Goal: Find specific page/section: Find specific page/section

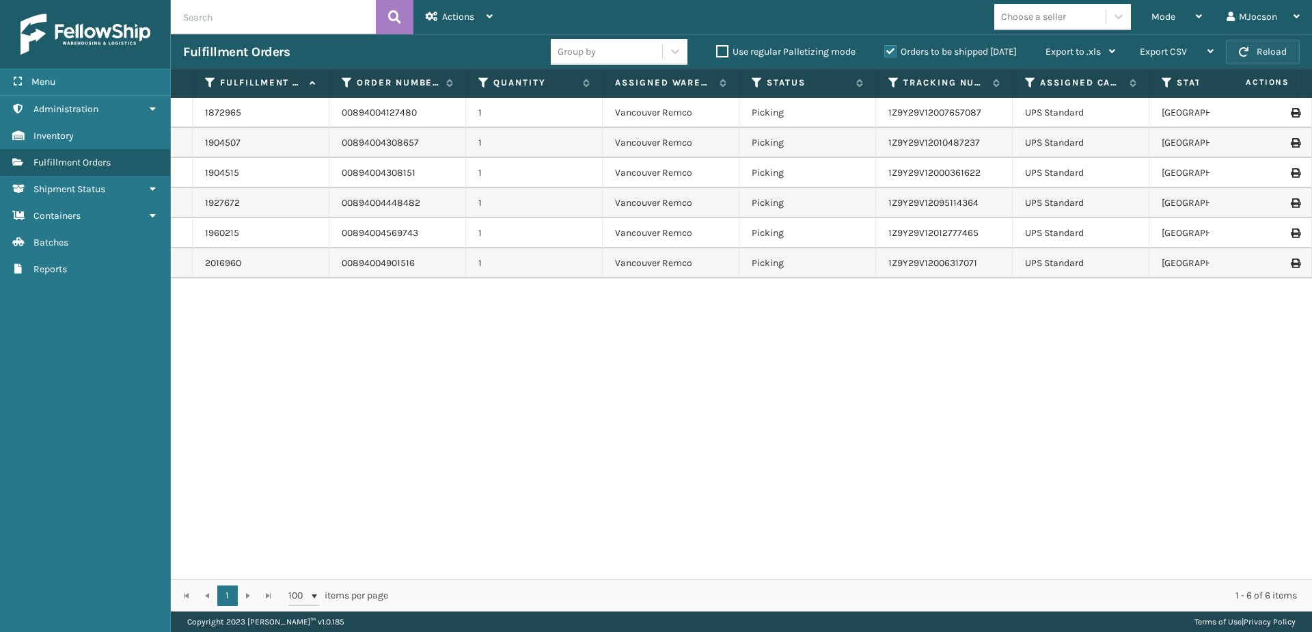
click at [1267, 45] on button "Reload" at bounding box center [1263, 52] width 74 height 25
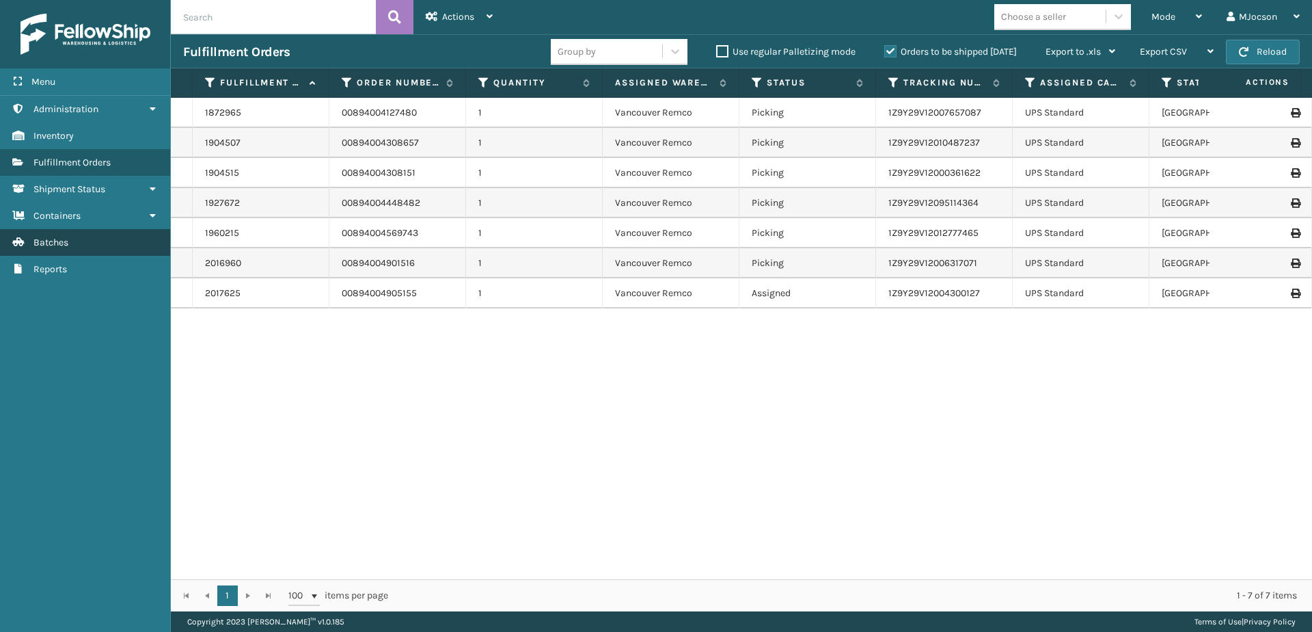
click at [70, 248] on link "Batches" at bounding box center [85, 242] width 170 height 27
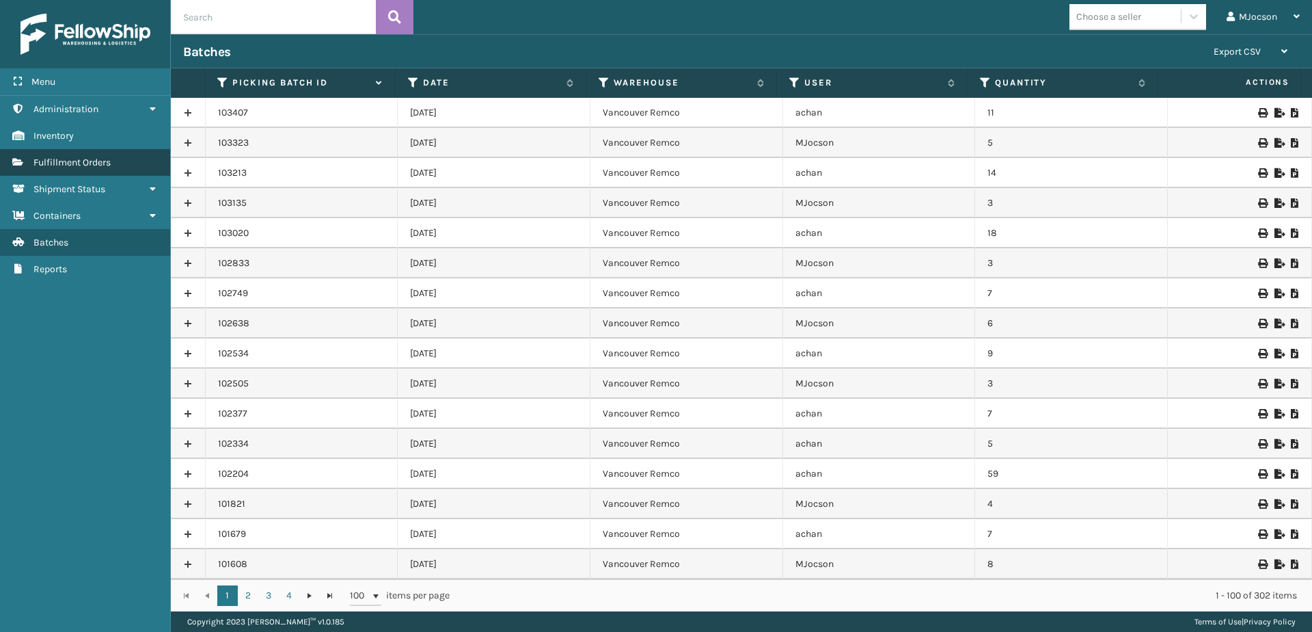
click at [81, 163] on span "Fulfillment Orders" at bounding box center [71, 163] width 77 height 12
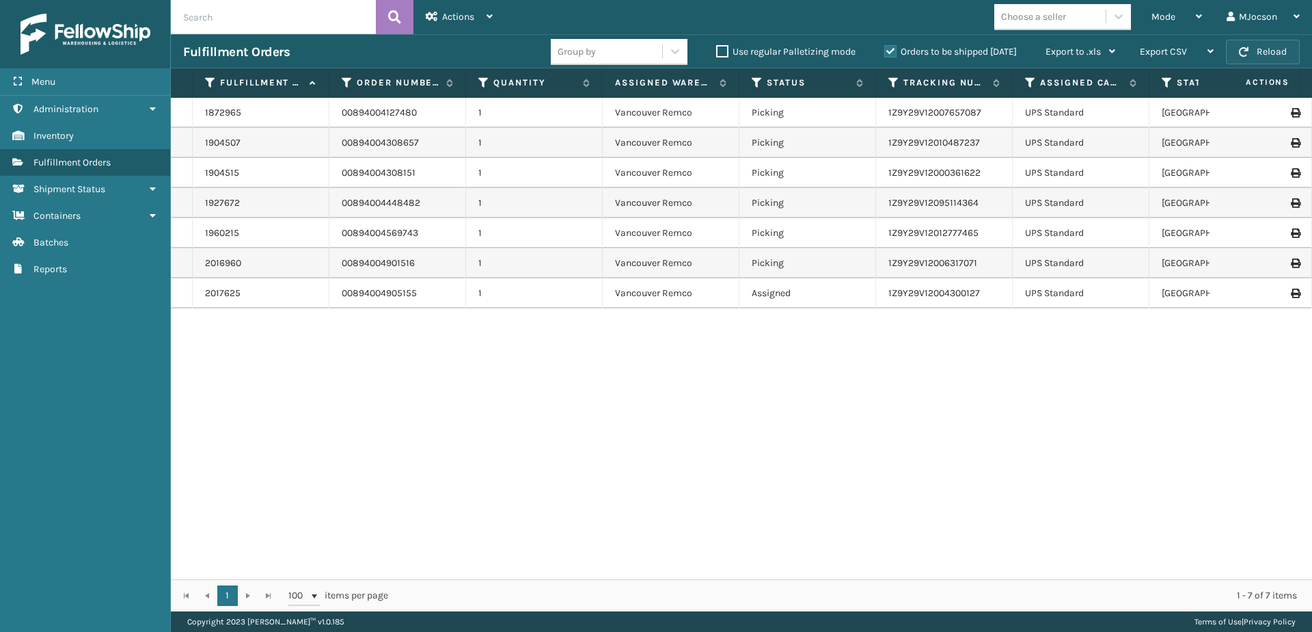
click at [1242, 53] on span "button" at bounding box center [1244, 52] width 10 height 10
click at [651, 433] on div "1872965 00894004127480 1 [GEOGRAPHIC_DATA] Remco Picking 1Z9Y29V12007657087 UPS…" at bounding box center [742, 338] width 1142 height 481
